Goal: Task Accomplishment & Management: Use online tool/utility

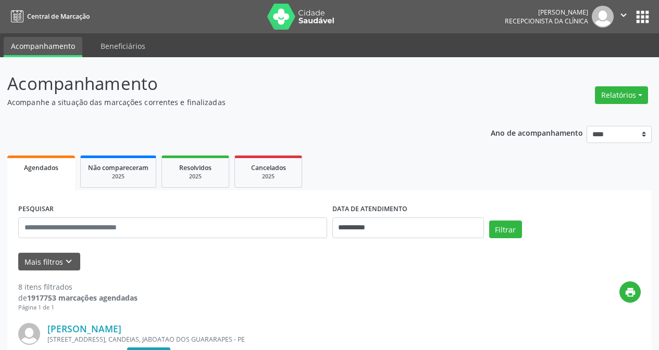
click at [620, 95] on button "Relatórios" at bounding box center [621, 95] width 53 height 18
click at [568, 119] on link "Agendamentos" at bounding box center [592, 117] width 112 height 15
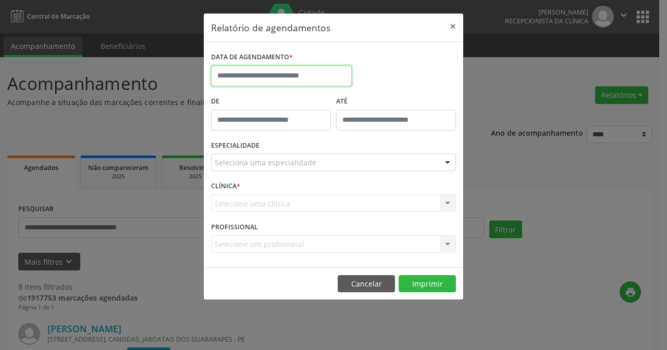
click at [262, 70] on input "text" at bounding box center [281, 76] width 141 height 21
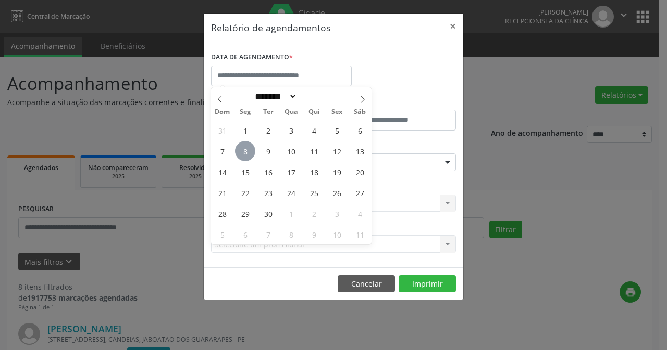
click at [246, 148] on span "8" at bounding box center [245, 151] width 20 height 20
type input "**********"
click at [246, 148] on span "8" at bounding box center [245, 151] width 20 height 20
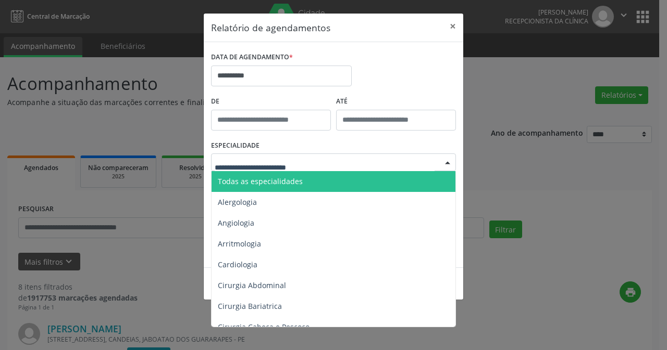
click at [242, 157] on div at bounding box center [333, 163] width 245 height 18
type input "**"
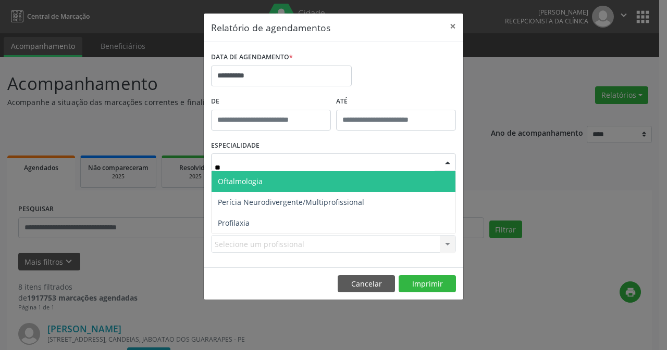
click at [254, 181] on span "Oftalmologia" at bounding box center [240, 182] width 45 height 10
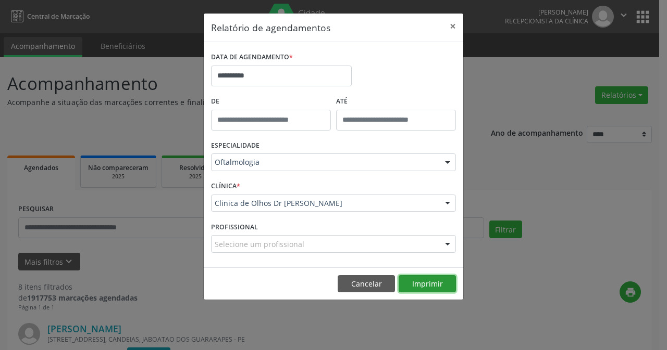
click at [418, 285] on button "Imprimir" at bounding box center [426, 284] width 57 height 18
click at [449, 24] on button "×" at bounding box center [452, 27] width 21 height 26
